Goal: Communication & Community: Answer question/provide support

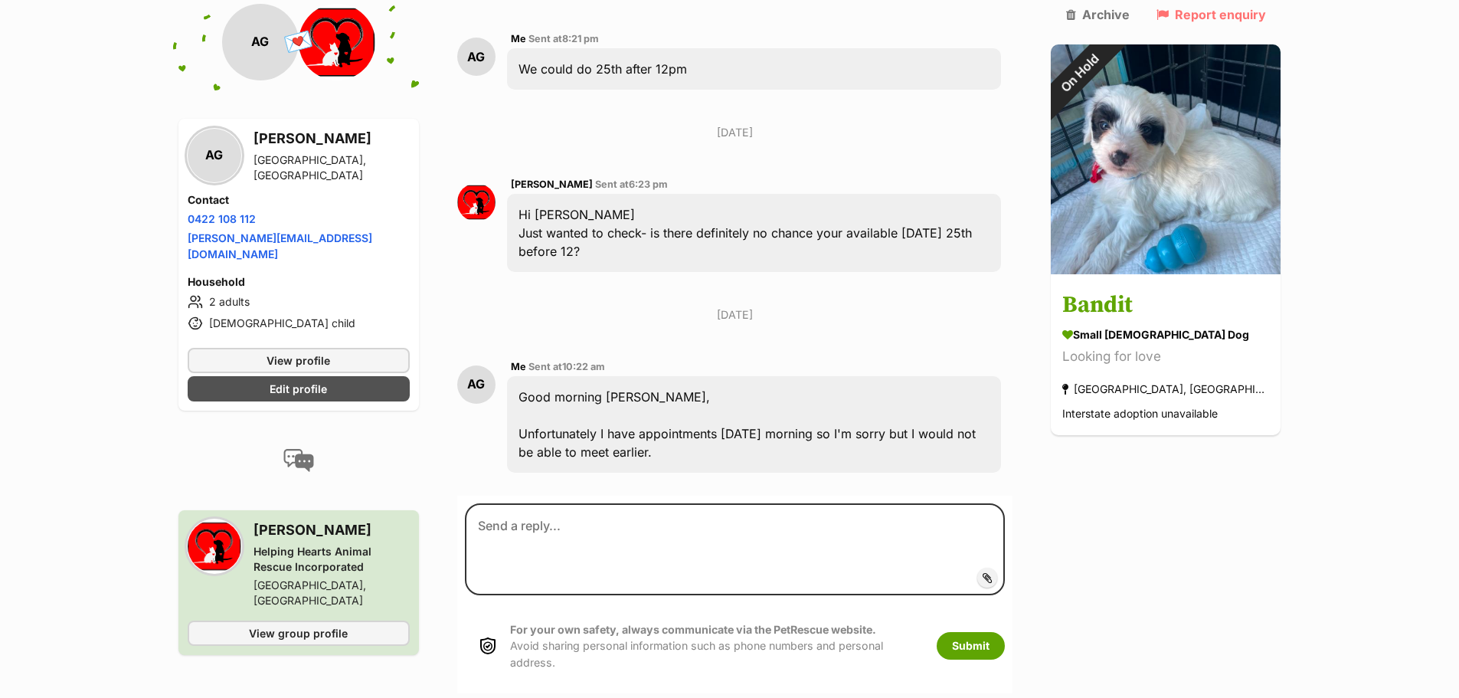
scroll to position [3322, 0]
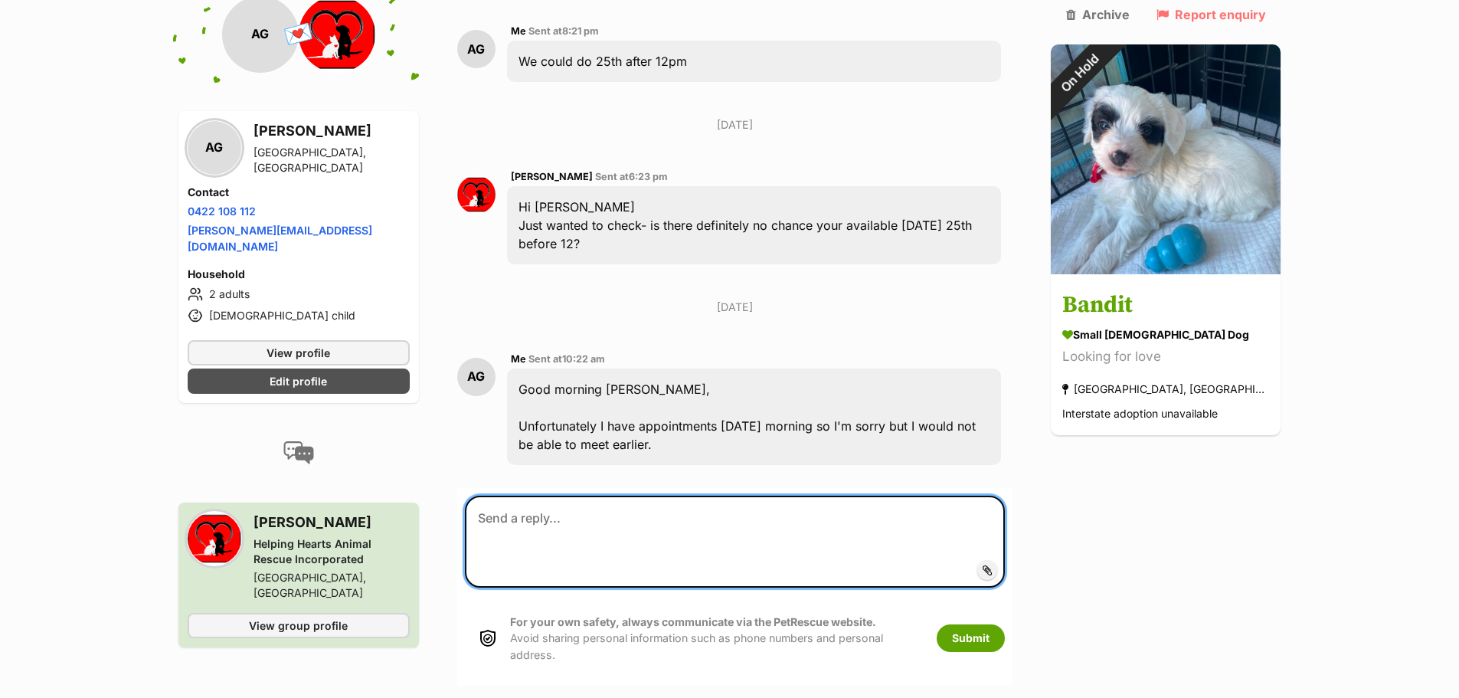
click at [607, 498] on textarea at bounding box center [735, 542] width 541 height 92
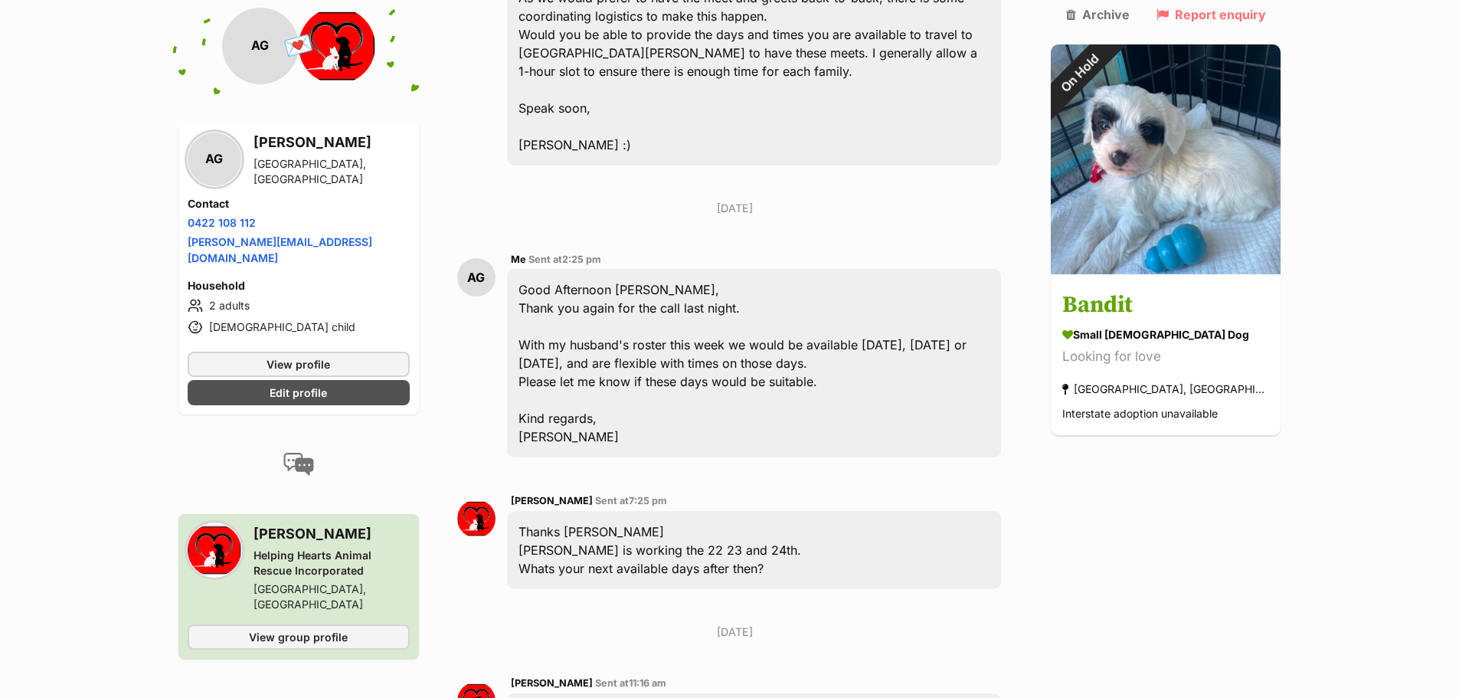
scroll to position [2557, 0]
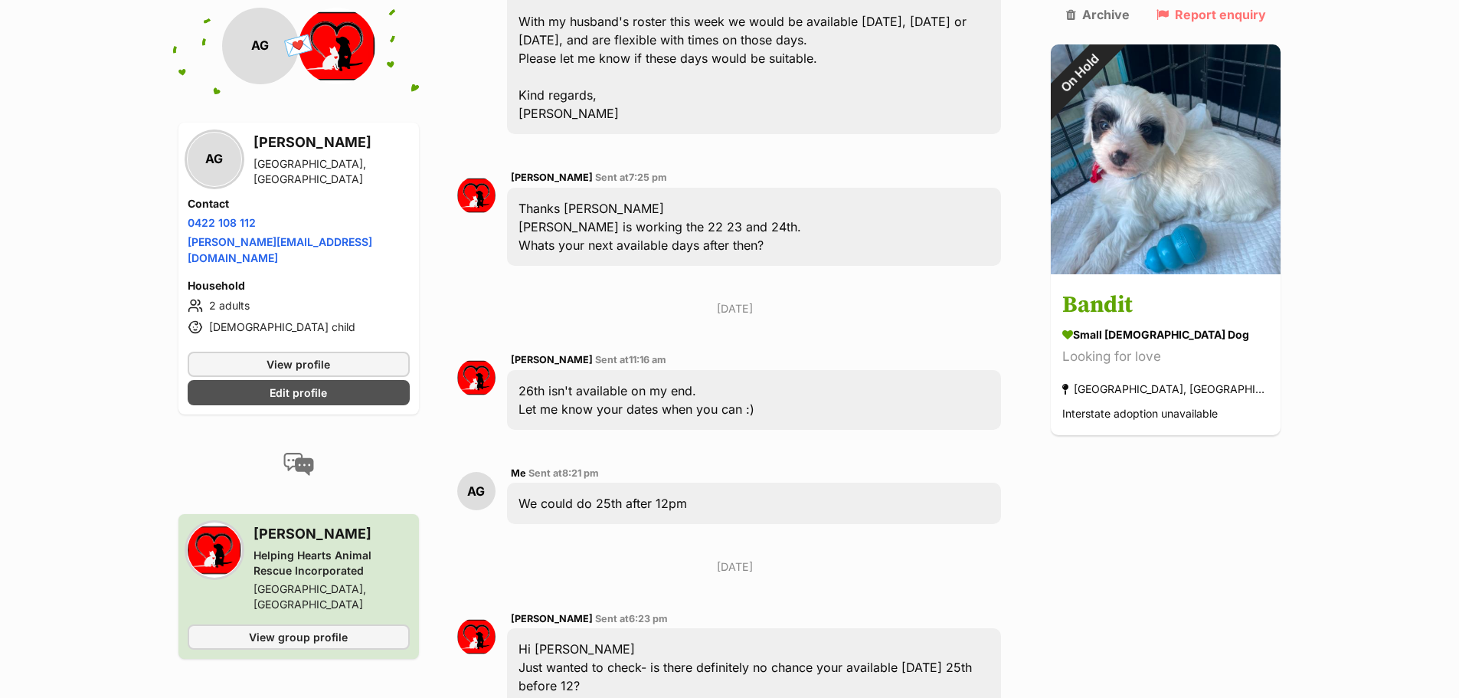
scroll to position [3493, 0]
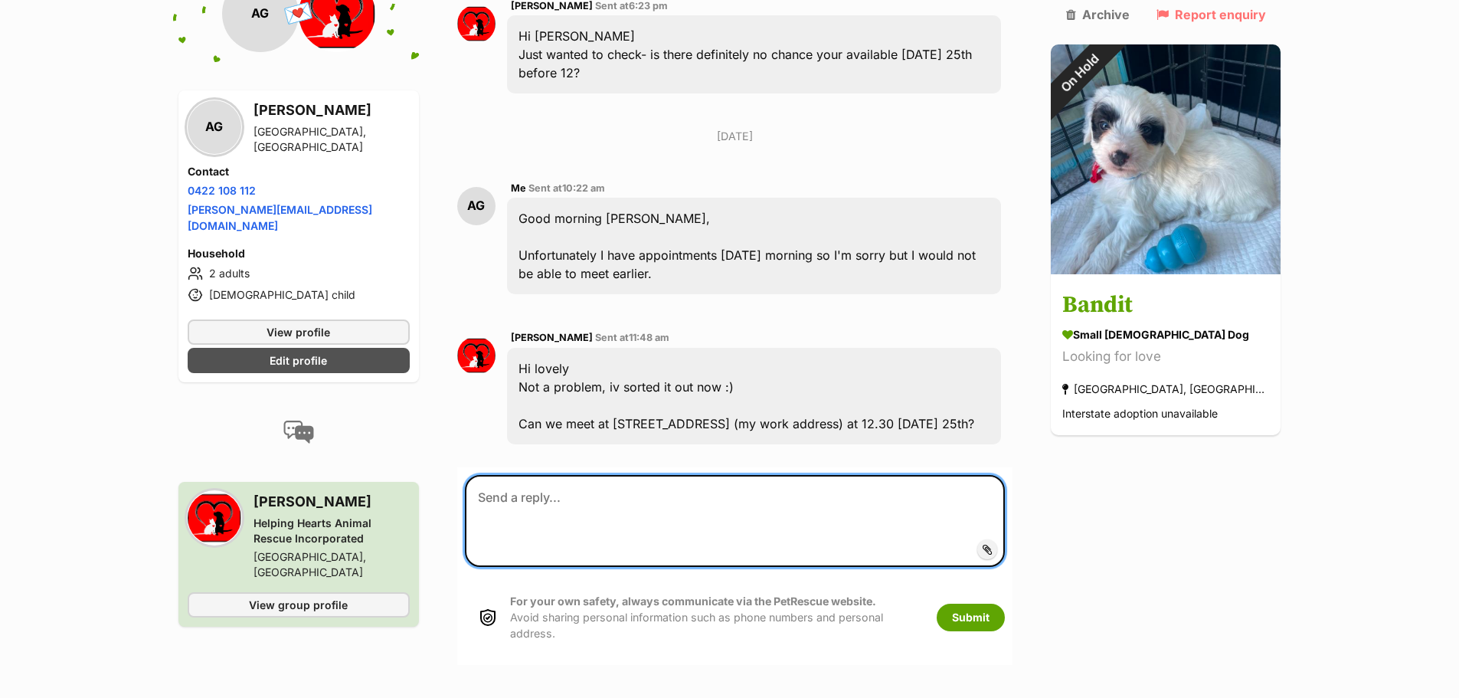
click at [741, 492] on textarea at bounding box center [735, 521] width 541 height 92
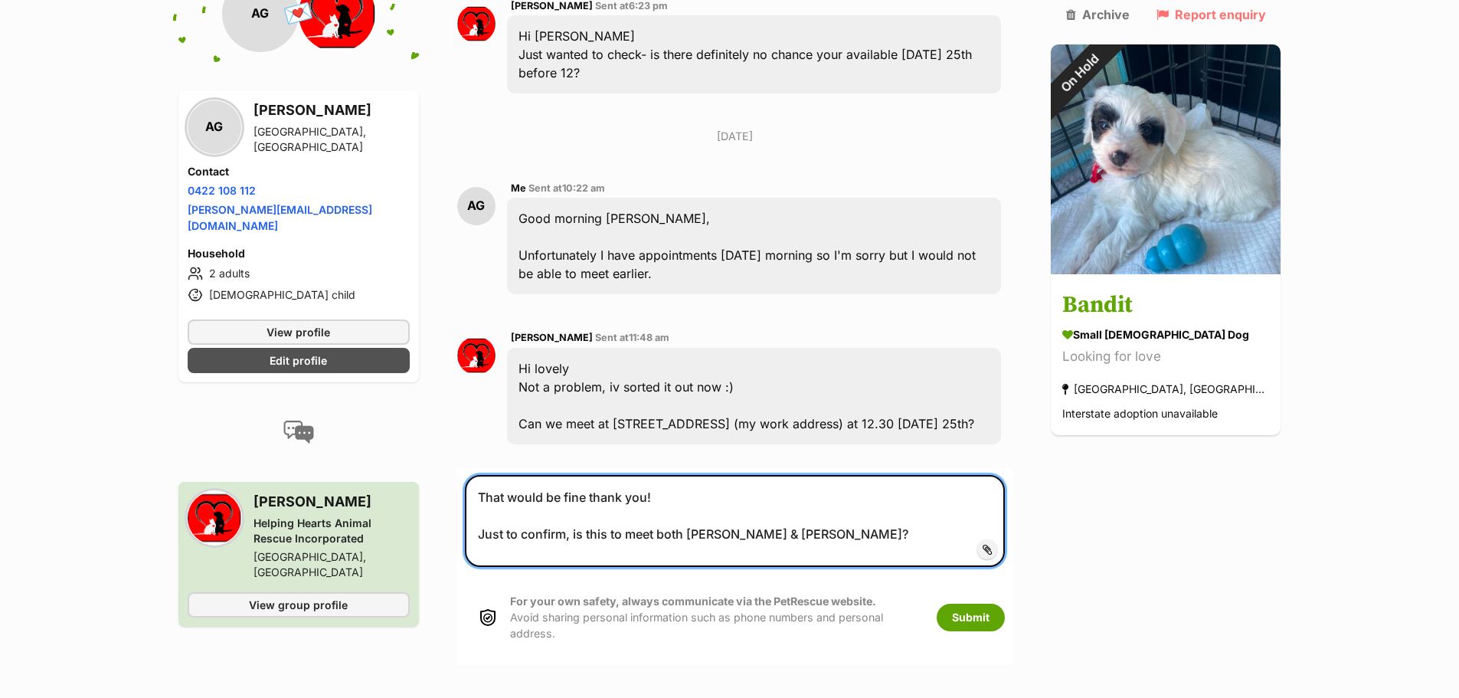
drag, startPoint x: 594, startPoint y: 460, endPoint x: 686, endPoint y: 477, distance: 93.4
click at [594, 475] on textarea "That would be fine thank you! Just to confirm, is this to meet both Bandit & Mo…" at bounding box center [735, 521] width 541 height 92
click at [843, 499] on textarea "That would work well, thank you! Just to confirm, is this to meet both Bandit &…" at bounding box center [735, 521] width 541 height 92
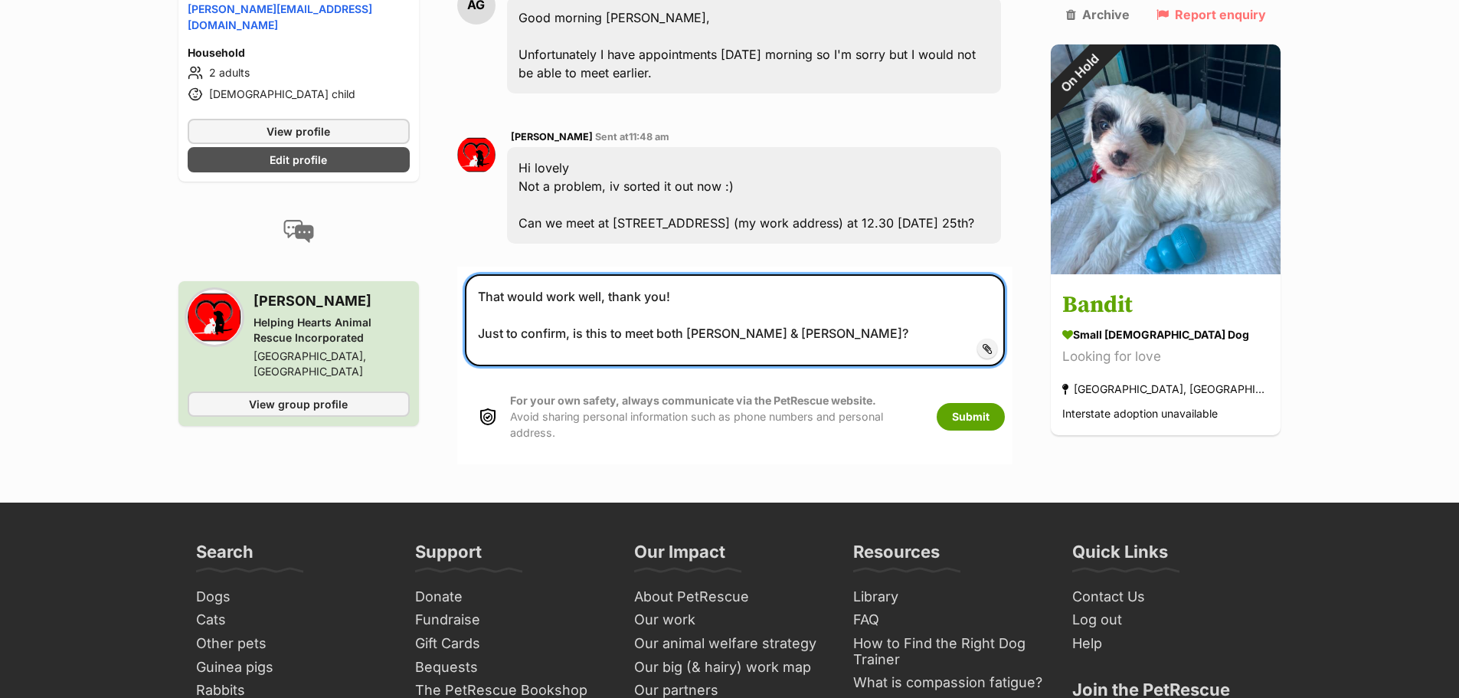
scroll to position [3876, 0]
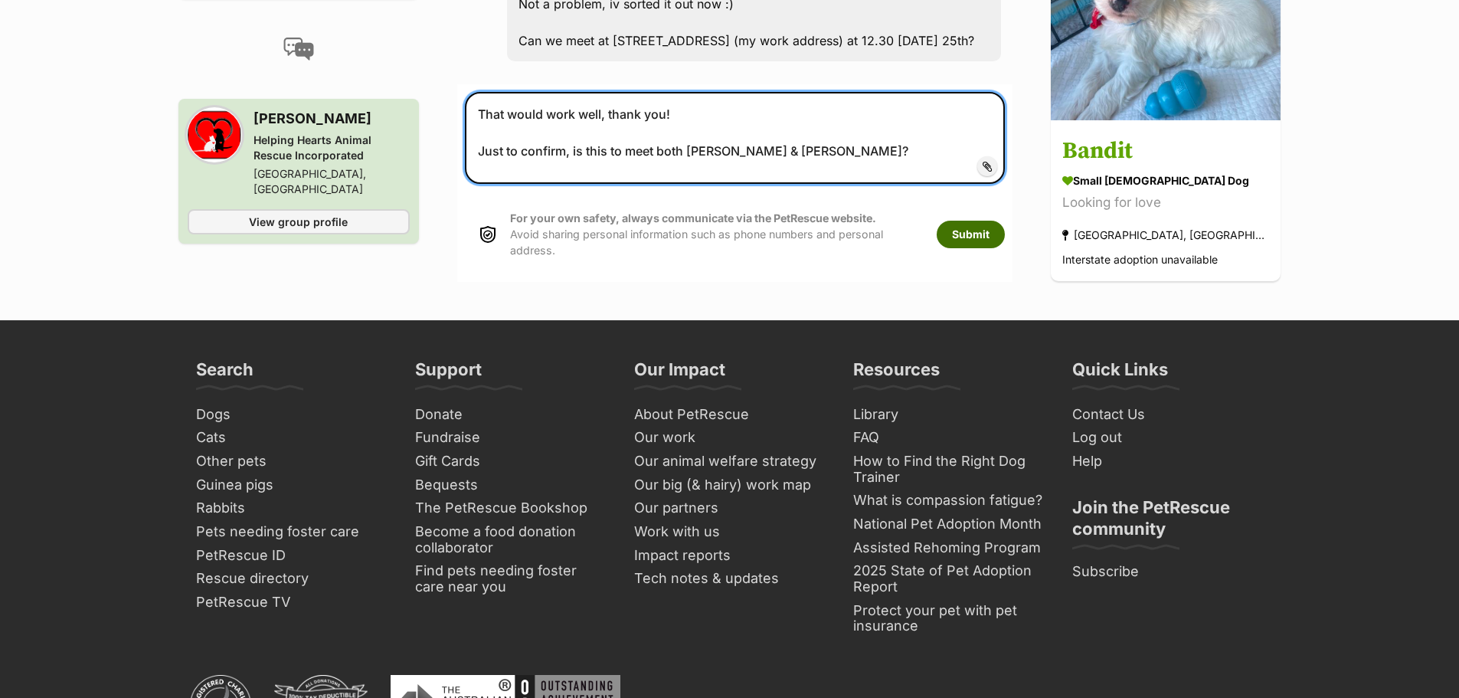
type textarea "That would work well, thank you! Just to confirm, is this to meet both Bandit &…"
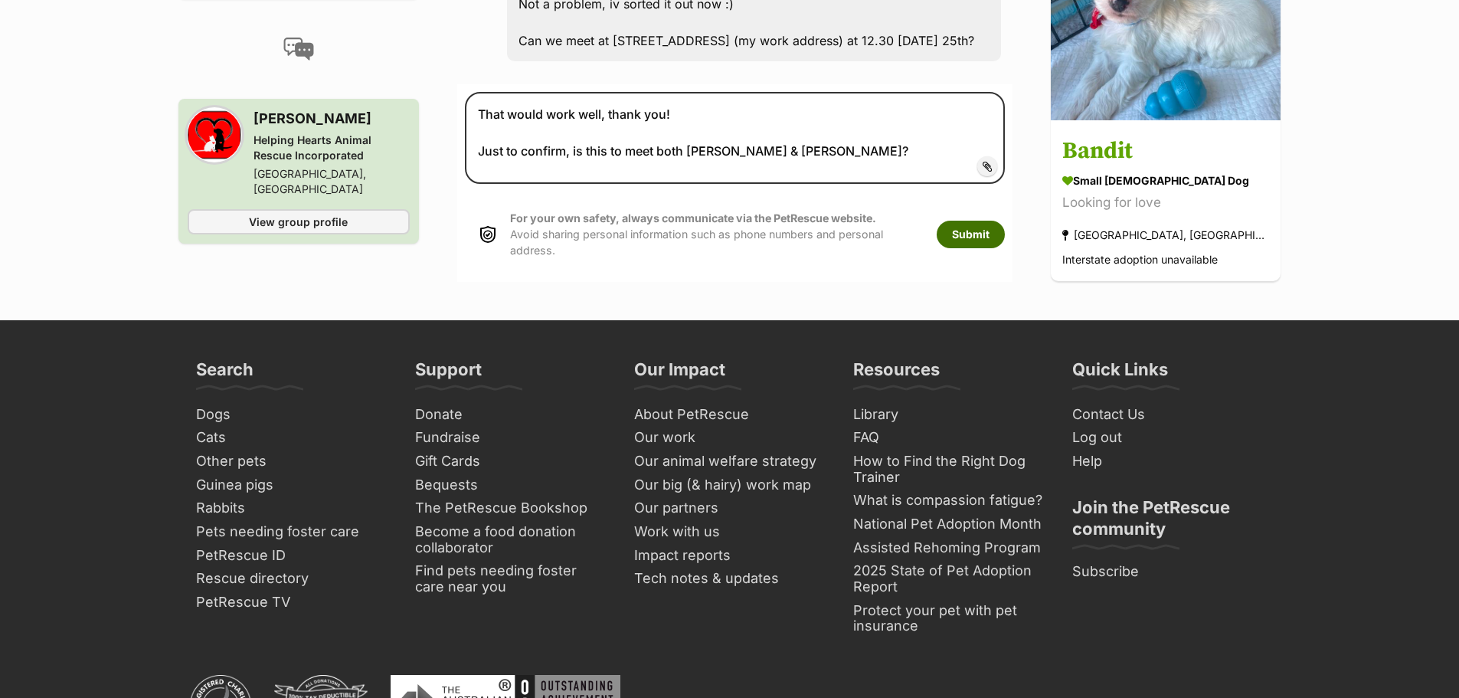
click at [995, 221] on button "Submit" at bounding box center [971, 235] width 68 height 28
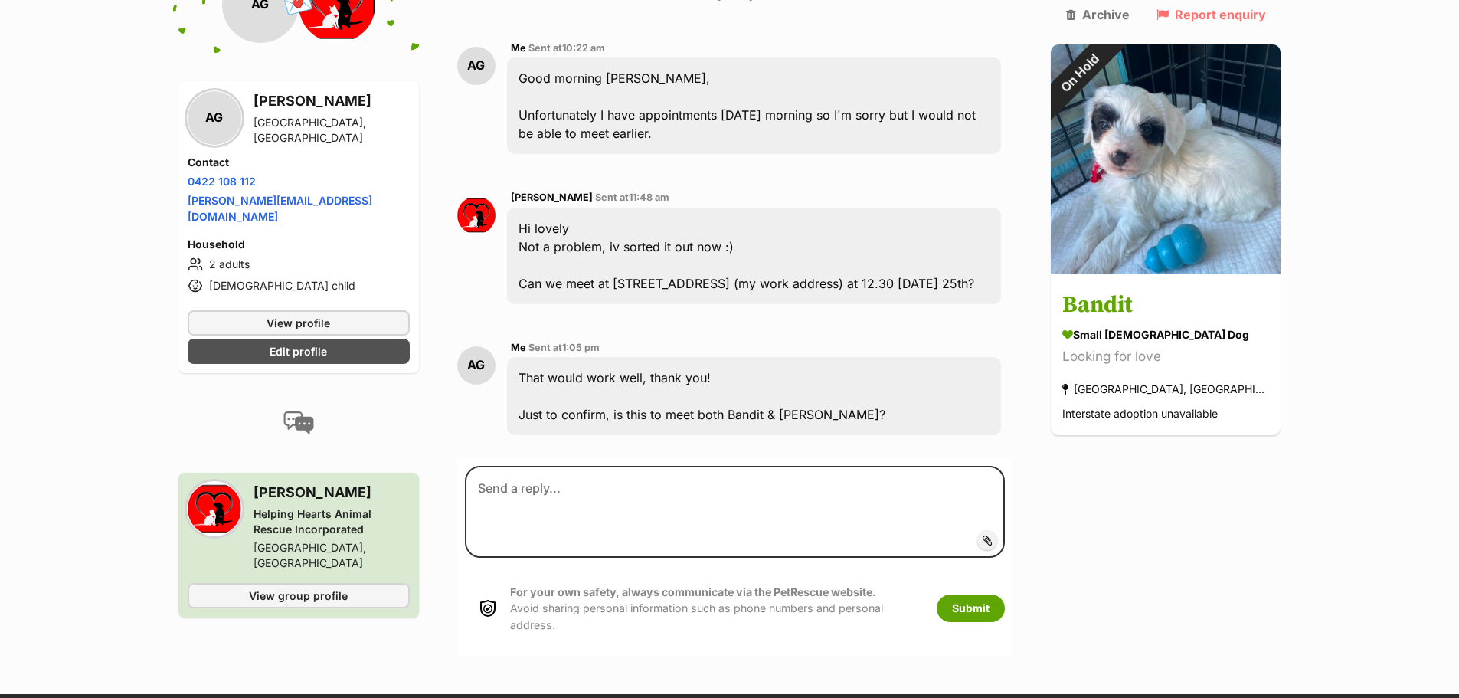
scroll to position [3631, 0]
